Goal: Information Seeking & Learning: Learn about a topic

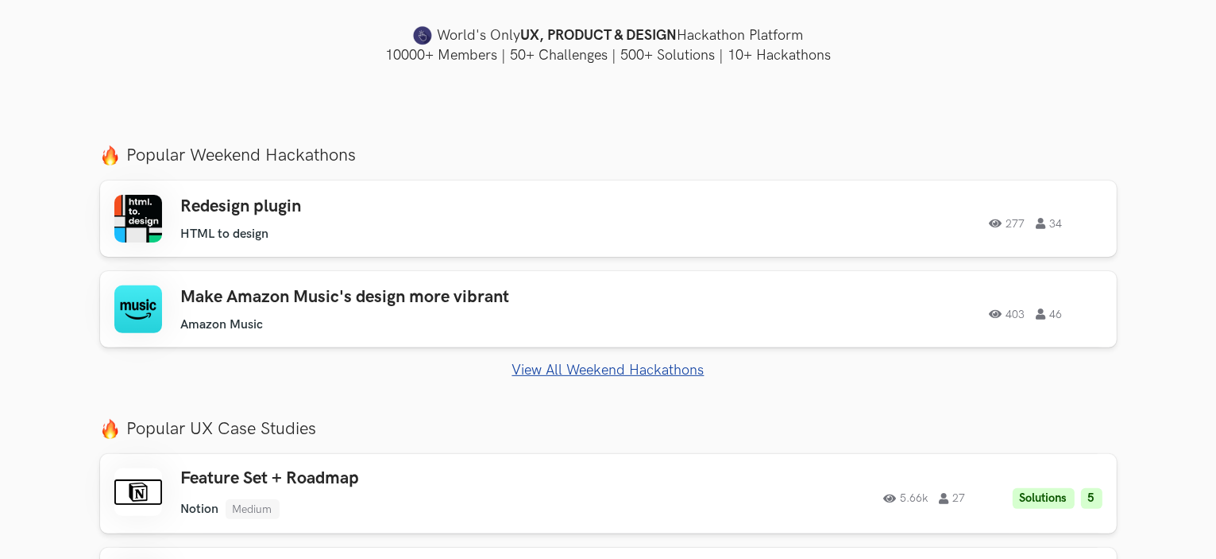
scroll to position [482, 0]
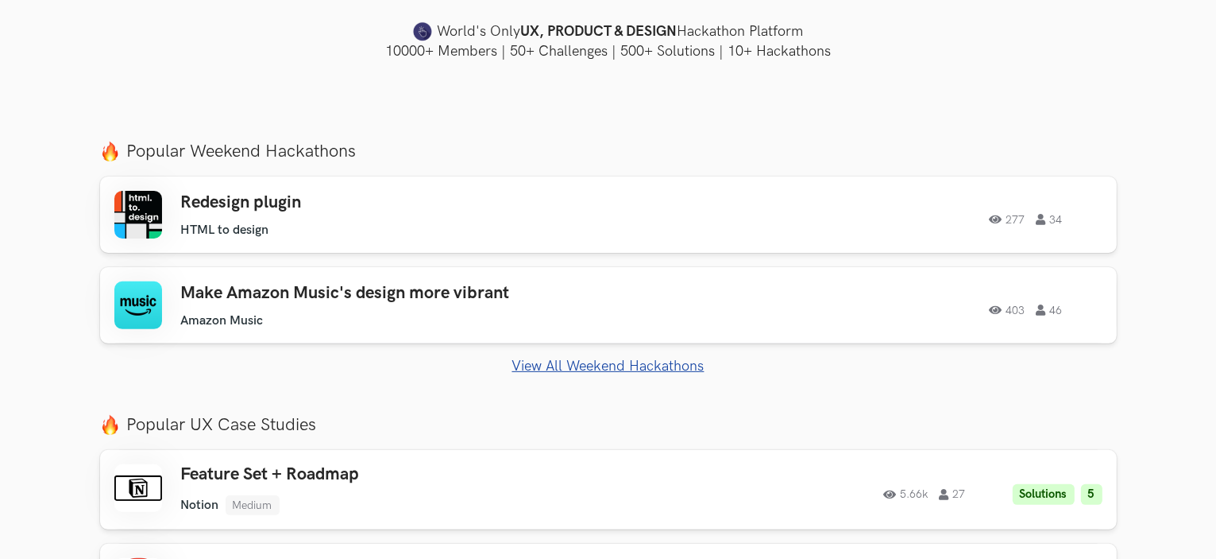
click at [552, 371] on link "View All Weekend Hackathons" at bounding box center [608, 366] width 1017 height 17
click at [559, 365] on link "View All Weekend Hackathons" at bounding box center [608, 366] width 1017 height 17
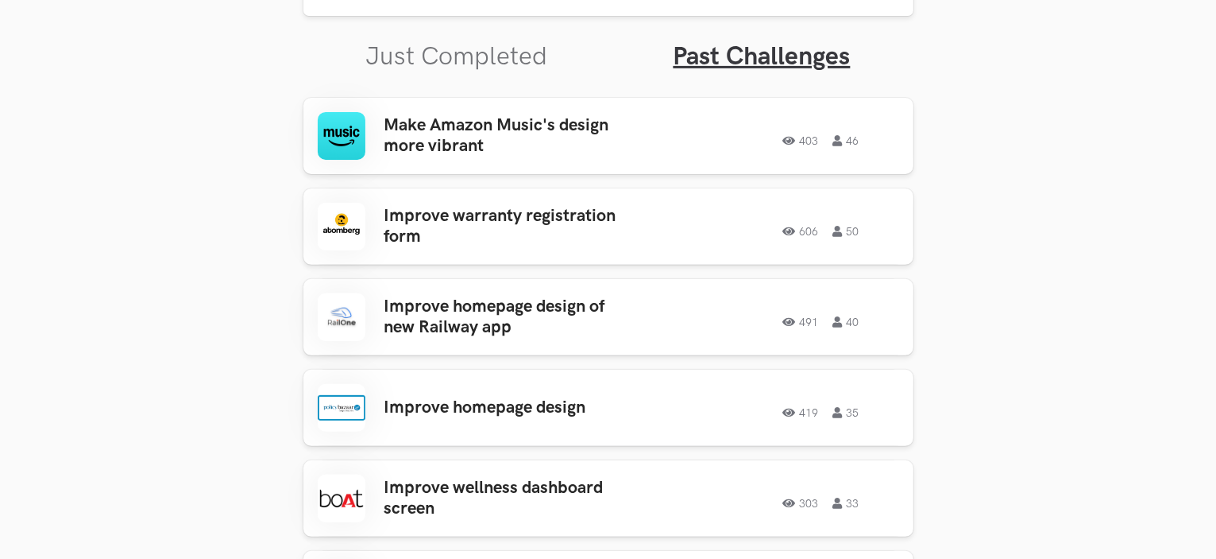
scroll to position [545, 0]
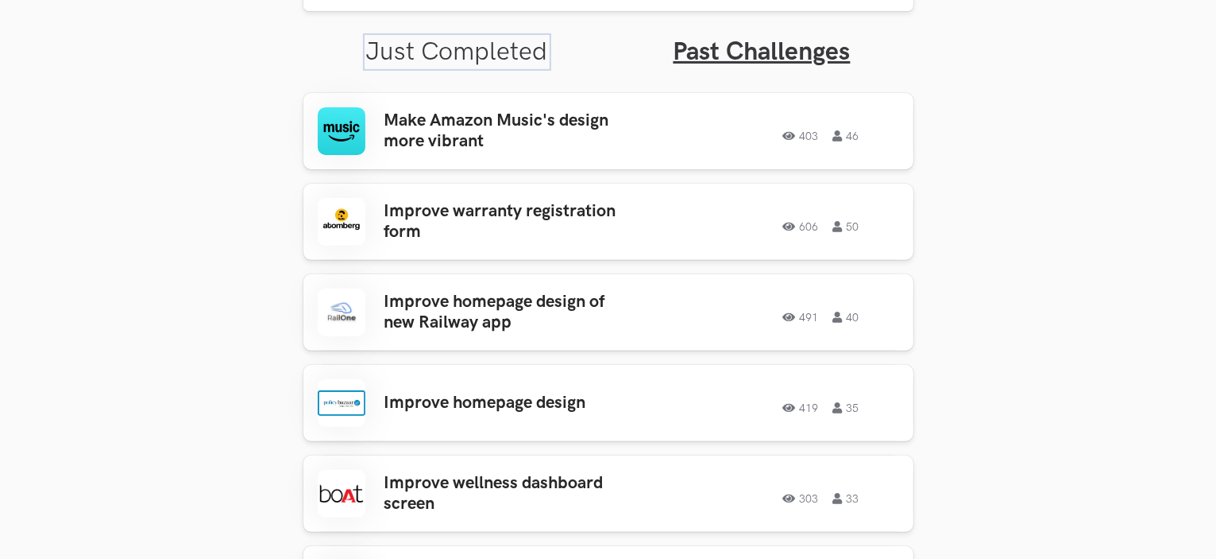
click at [501, 60] on link "Just Completed" at bounding box center [457, 52] width 182 height 31
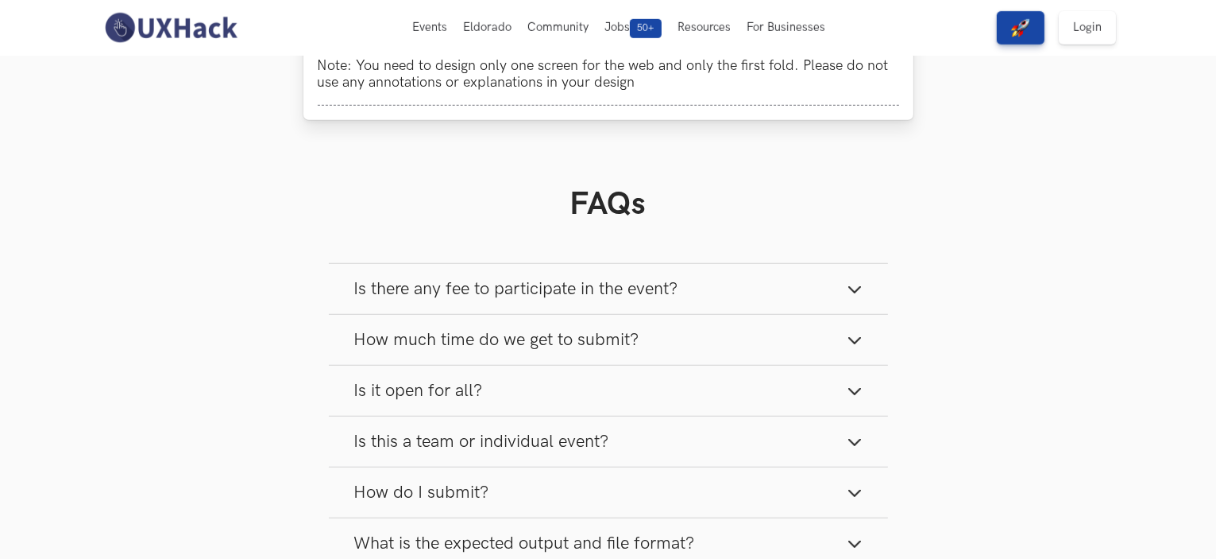
scroll to position [1123, 0]
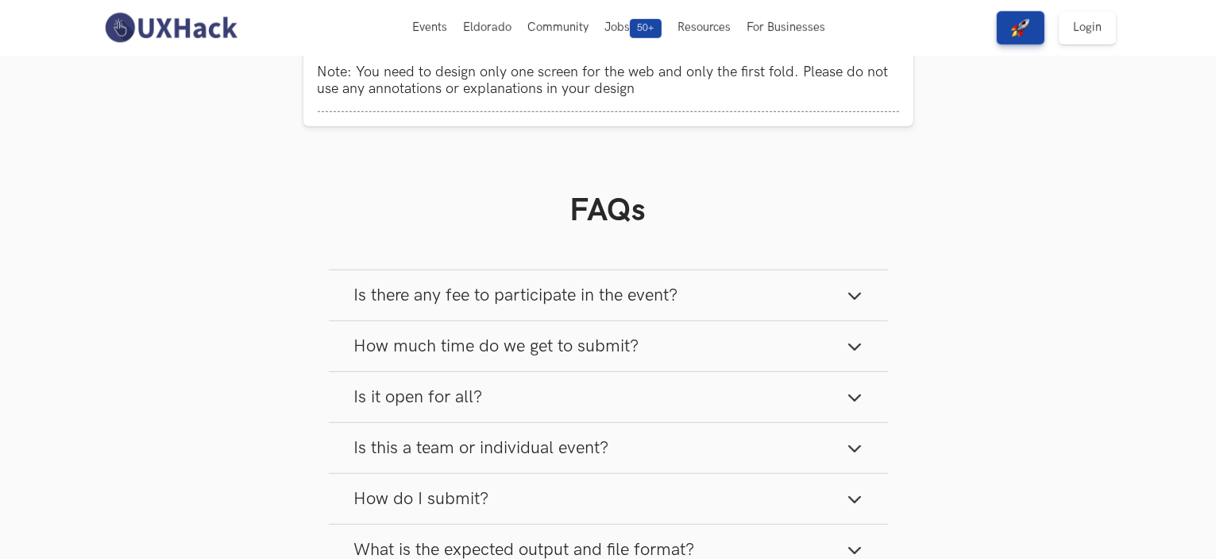
click at [540, 319] on button "Is there any fee to participate in the event?" at bounding box center [608, 295] width 559 height 50
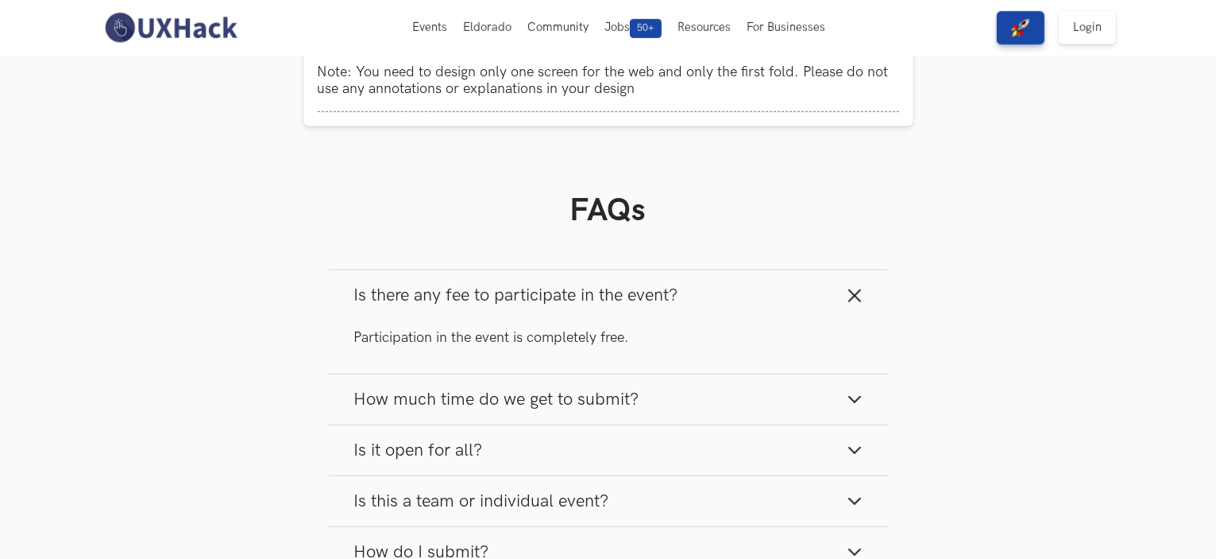
click at [540, 319] on button "Is there any fee to participate in the event?" at bounding box center [608, 295] width 559 height 50
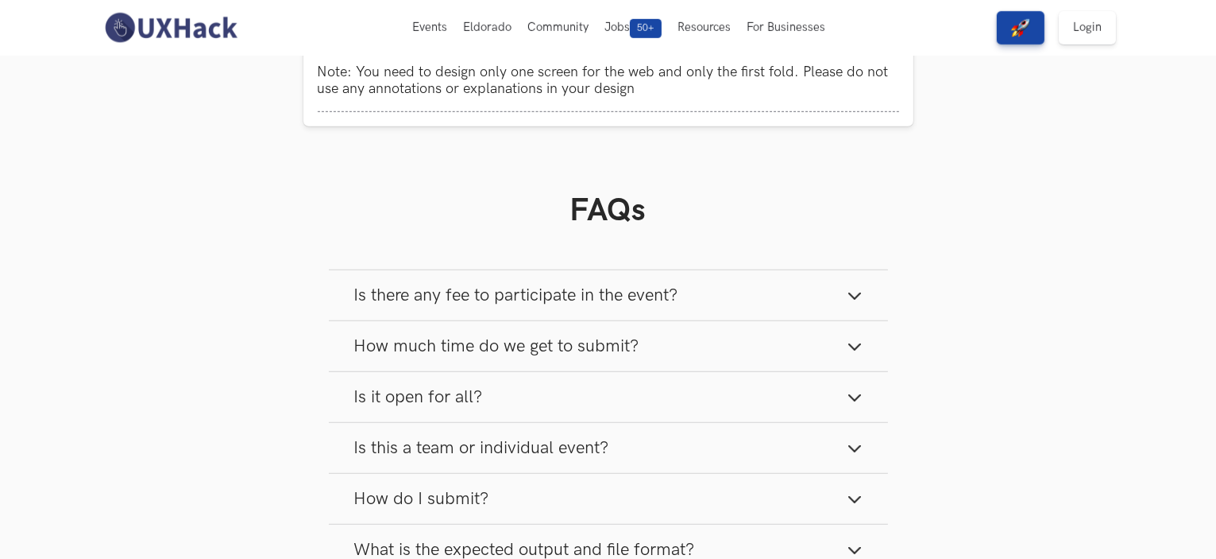
click at [532, 332] on button "How much time do we get to submit?" at bounding box center [608, 346] width 559 height 50
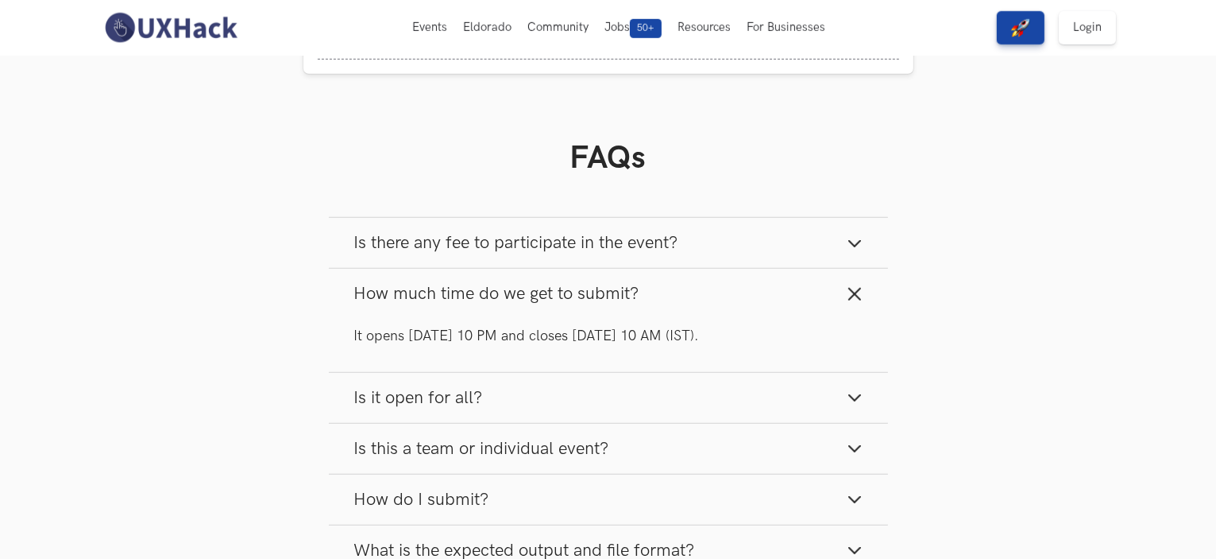
scroll to position [1176, 0]
click at [555, 295] on span "How much time do we get to submit?" at bounding box center [496, 292] width 285 height 21
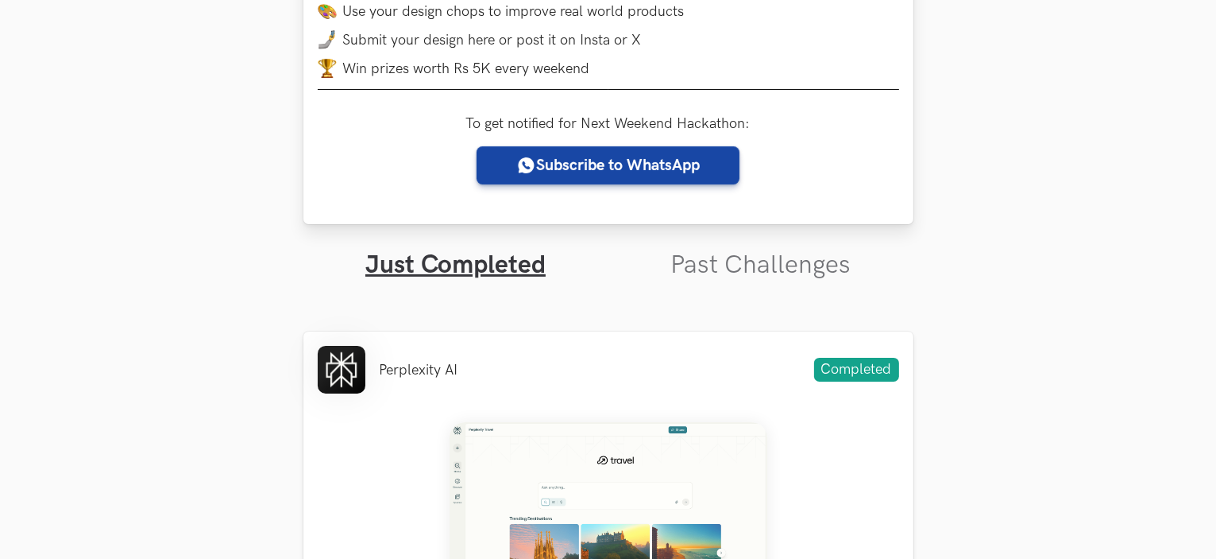
scroll to position [0, 0]
